Goal: Task Accomplishment & Management: Manage account settings

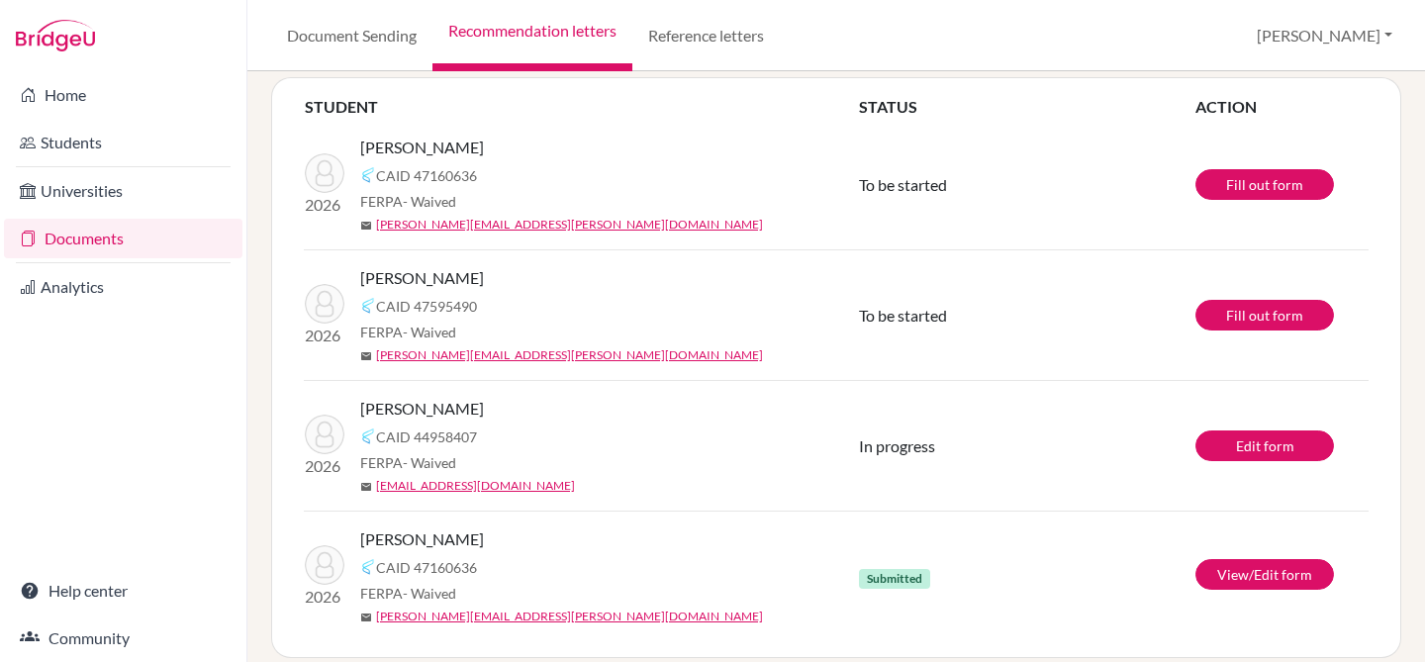
scroll to position [193, 0]
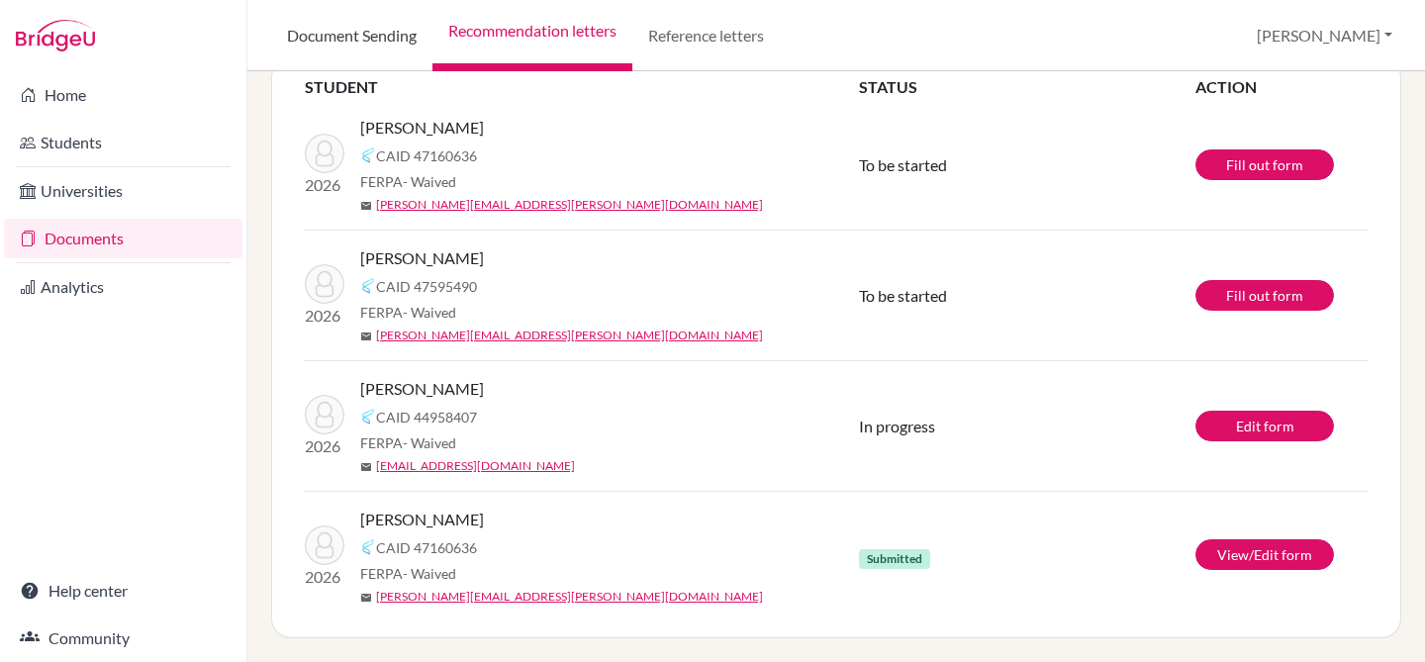
click at [344, 34] on link "Document Sending" at bounding box center [351, 35] width 161 height 71
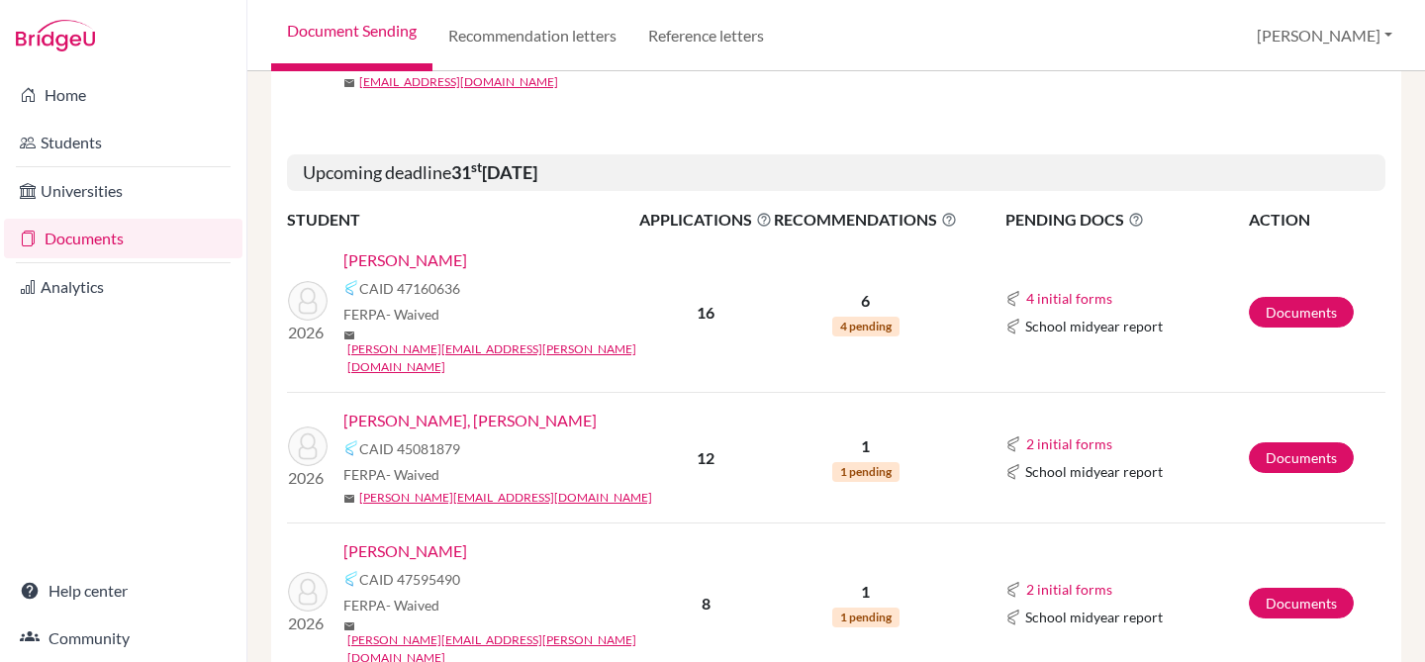
scroll to position [600, 0]
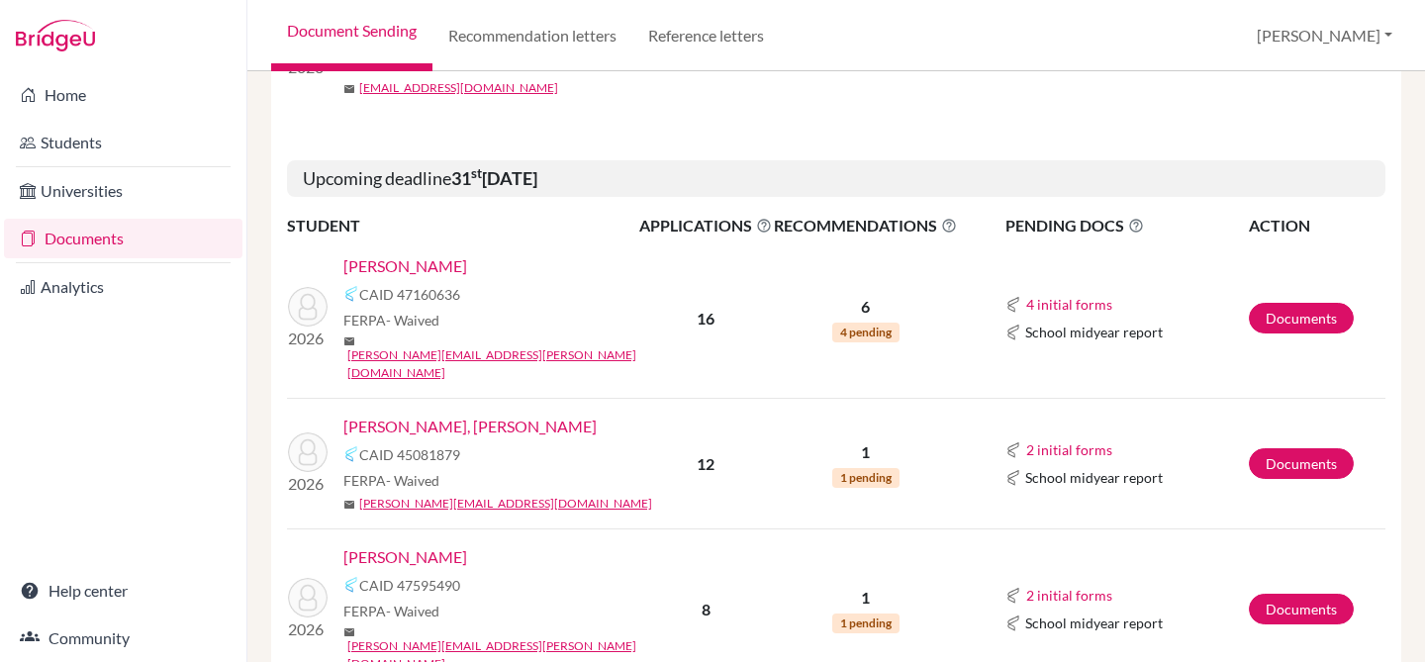
click at [443, 545] on link "[PERSON_NAME]" at bounding box center [405, 557] width 124 height 24
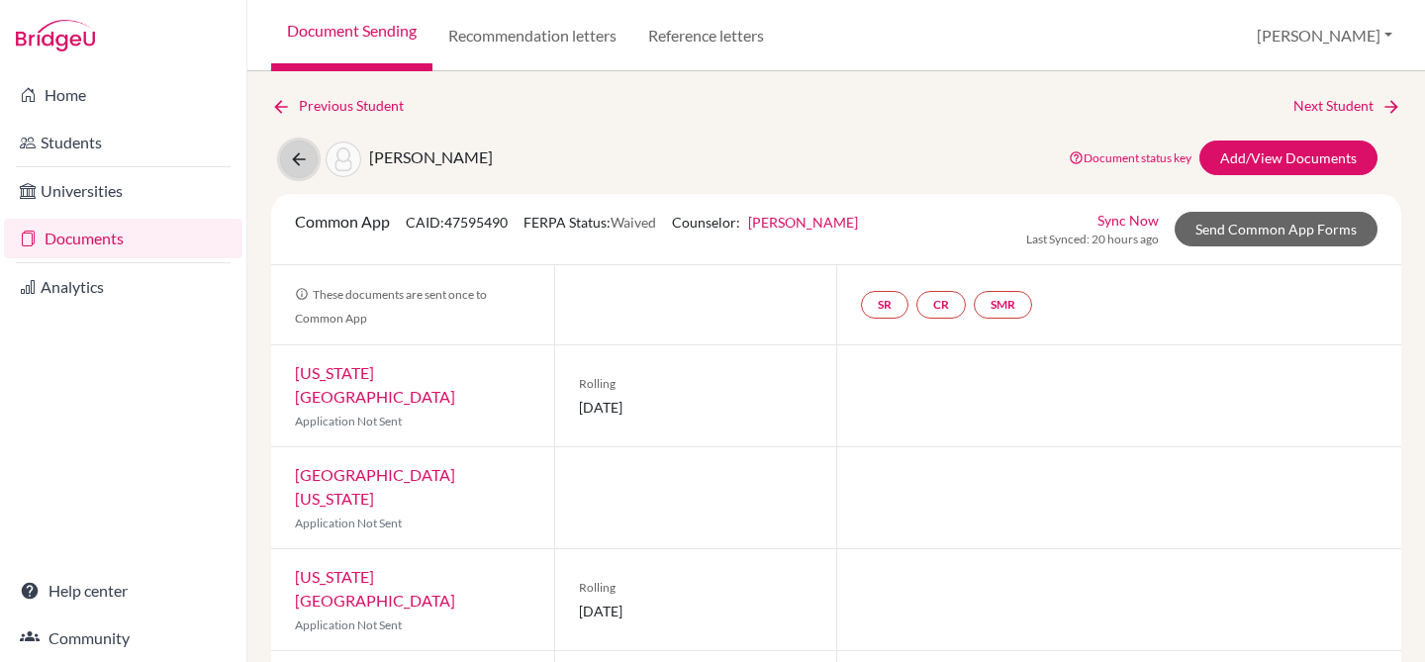
click at [293, 154] on icon at bounding box center [299, 159] width 20 height 20
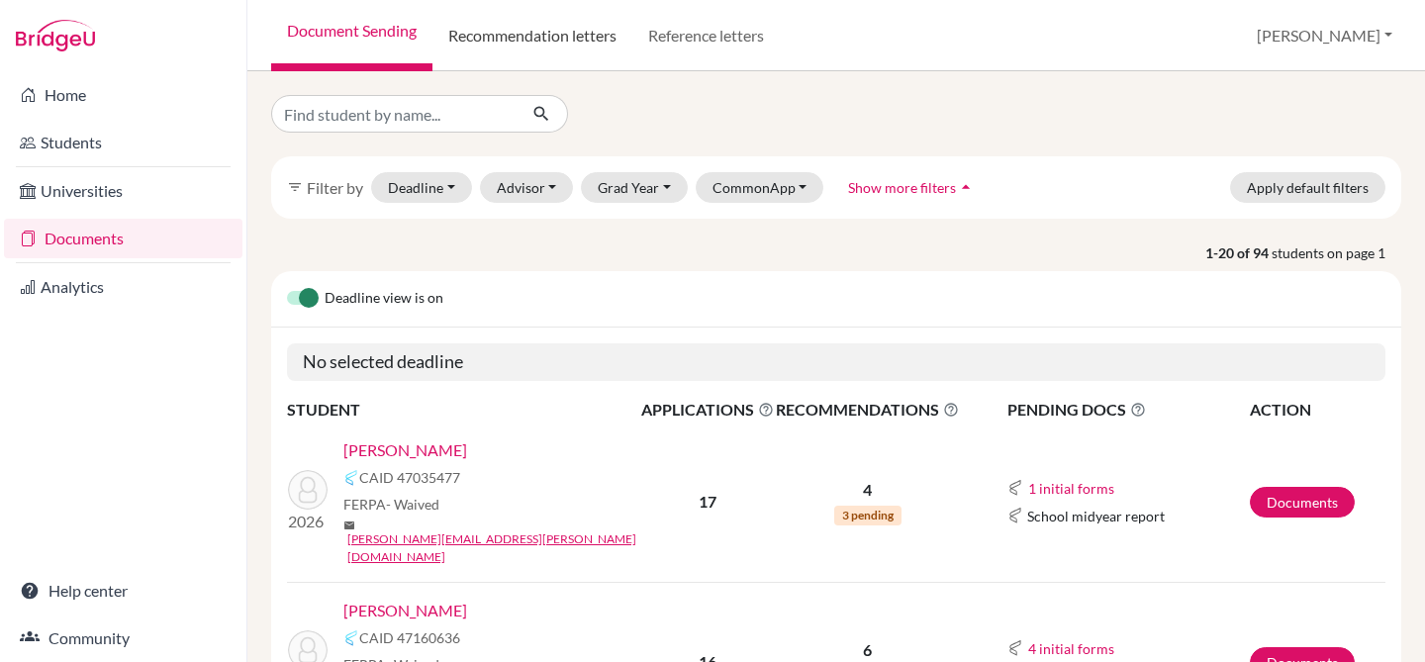
click at [483, 30] on link "Recommendation letters" at bounding box center [532, 35] width 200 height 71
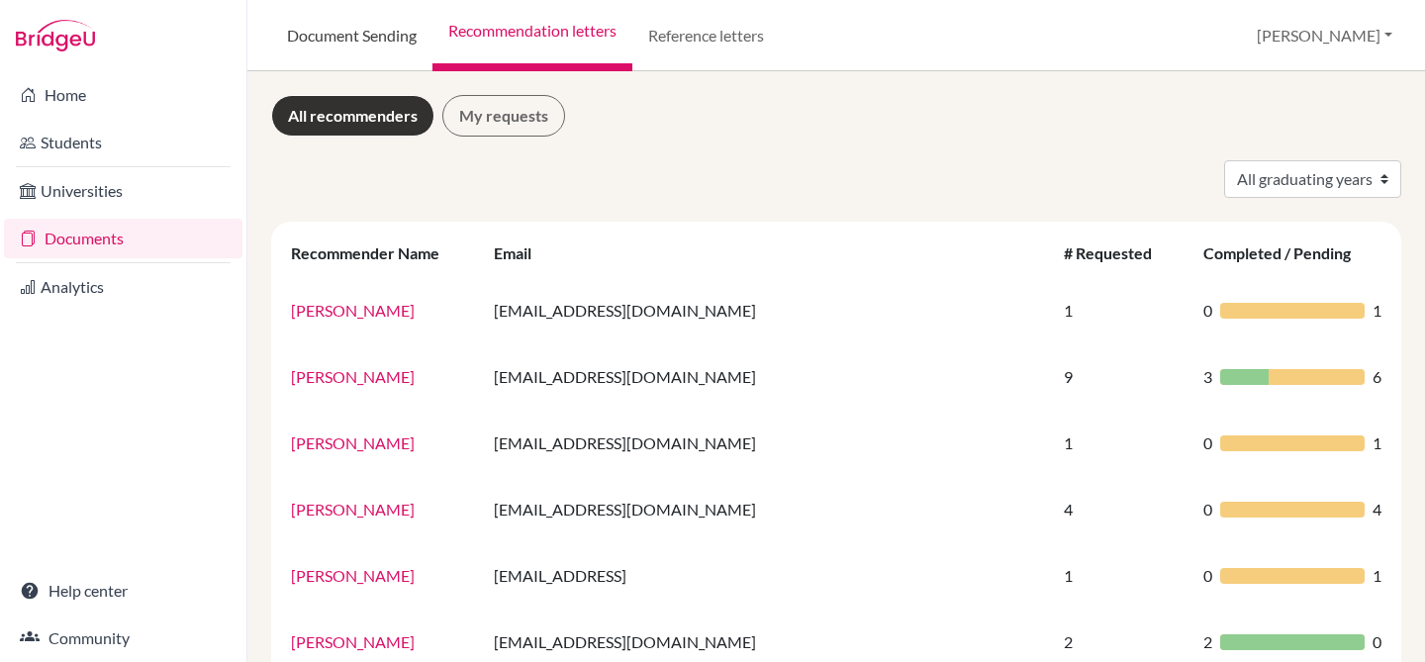
click at [321, 32] on link "Document Sending" at bounding box center [351, 35] width 161 height 71
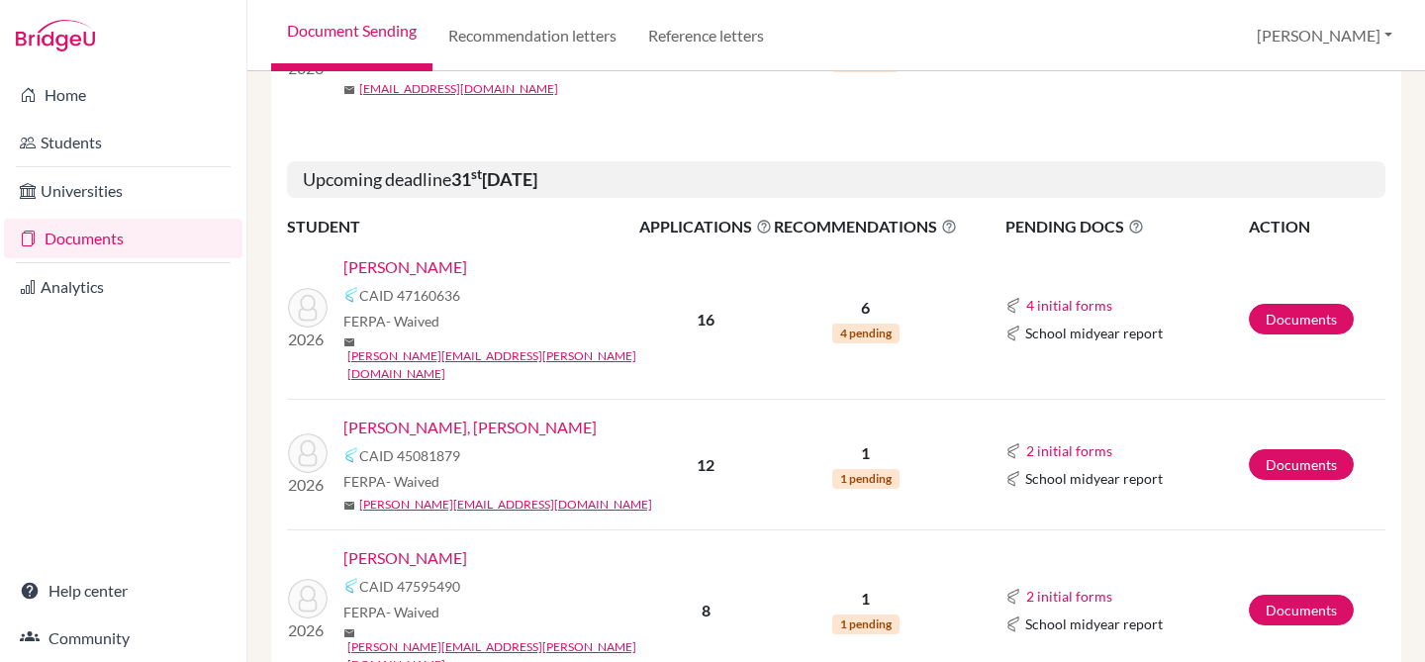
scroll to position [616, 0]
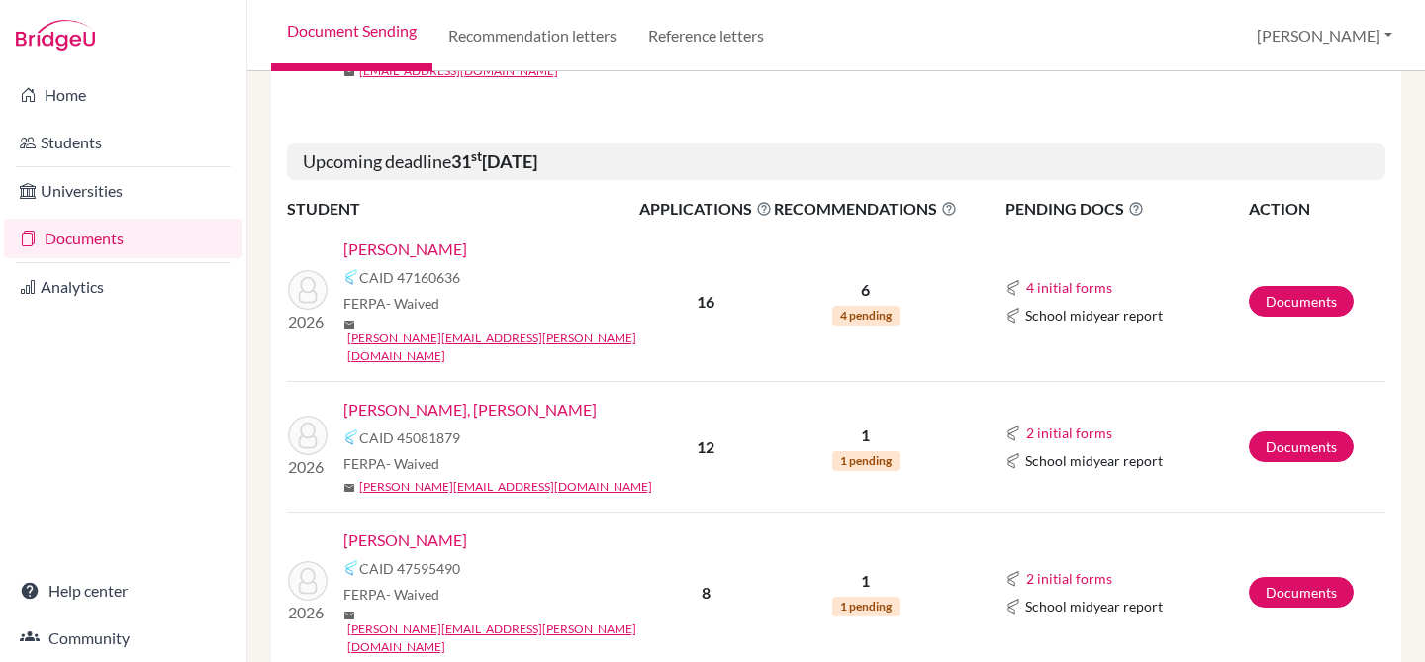
click at [417, 398] on link "[PERSON_NAME], [PERSON_NAME]" at bounding box center [469, 410] width 253 height 24
